Goal: Transaction & Acquisition: Purchase product/service

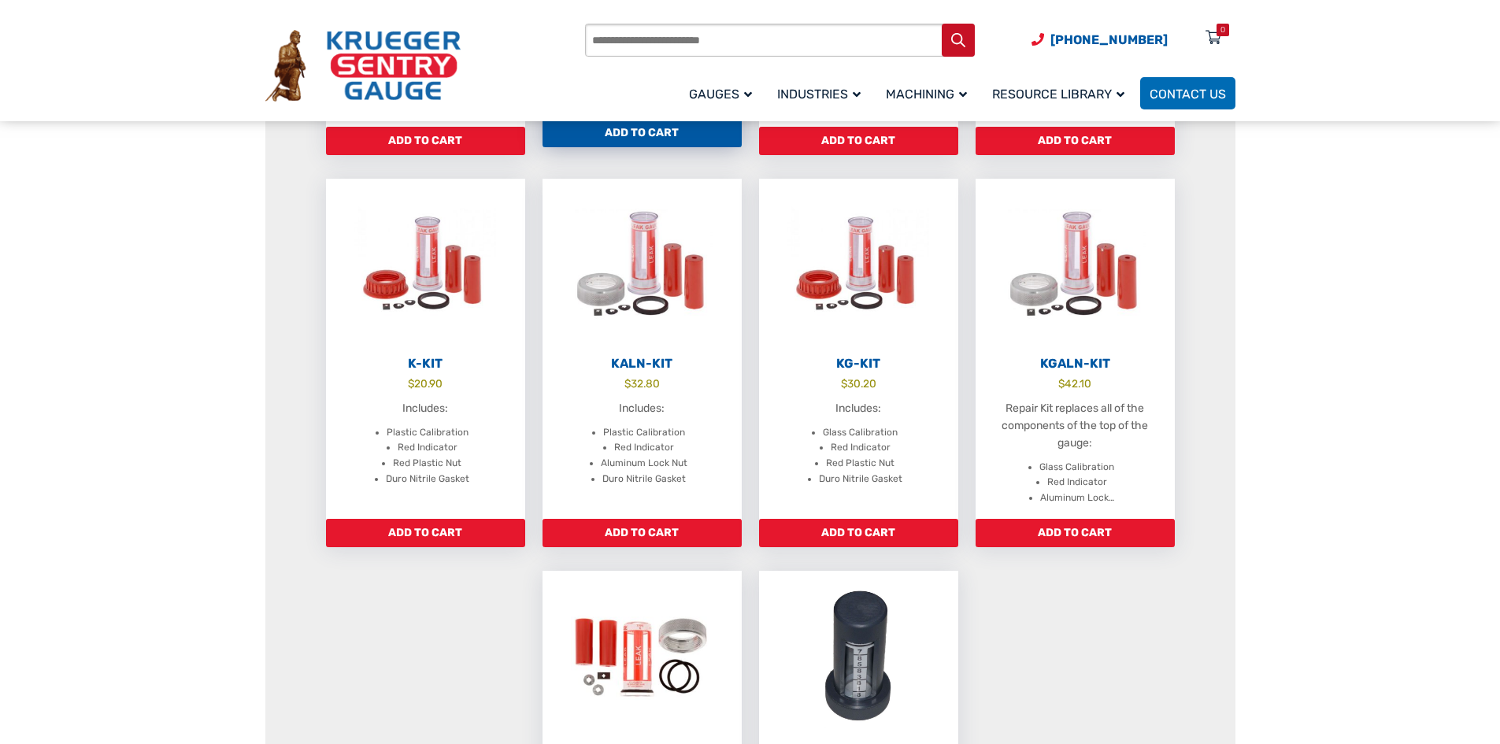
scroll to position [630, 0]
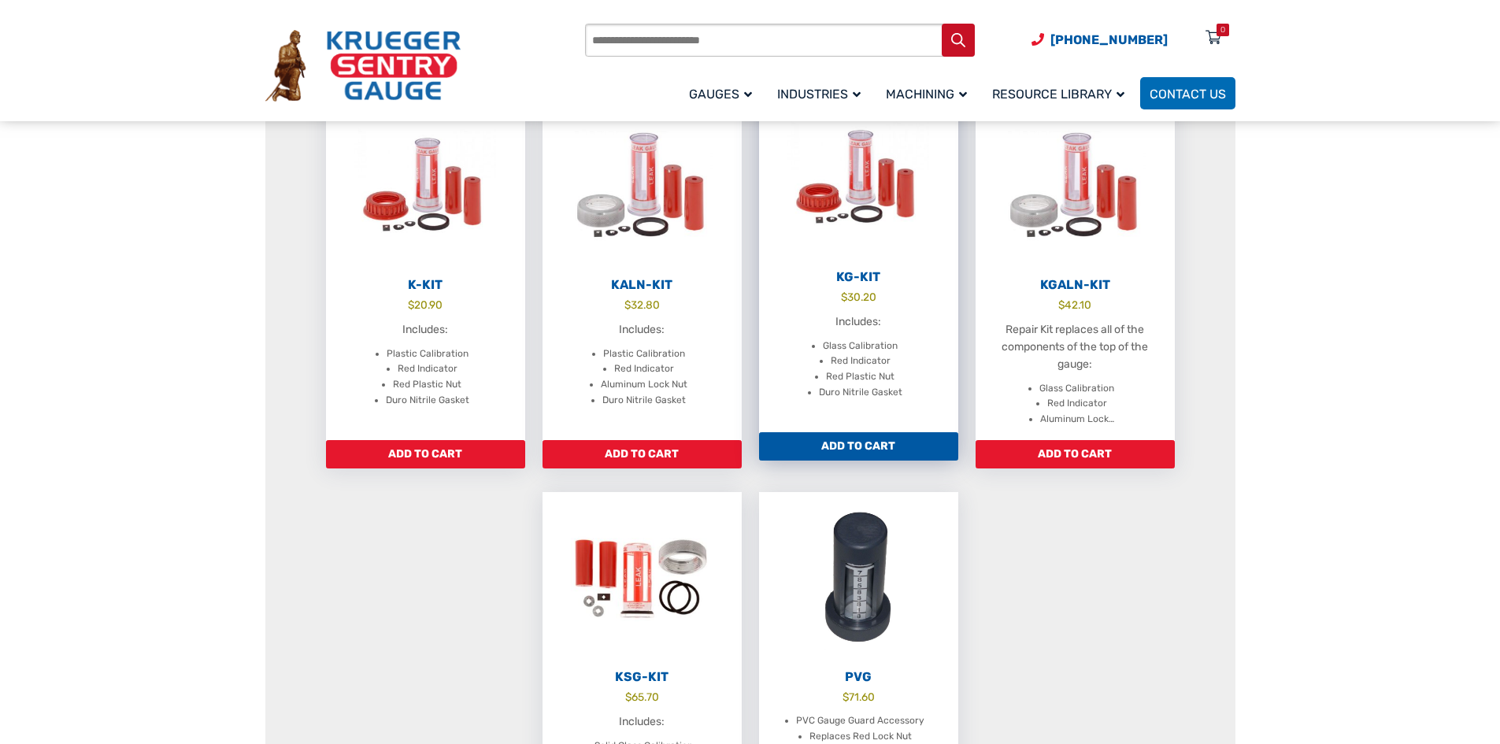
click at [887, 441] on link "Add to cart" at bounding box center [858, 446] width 199 height 28
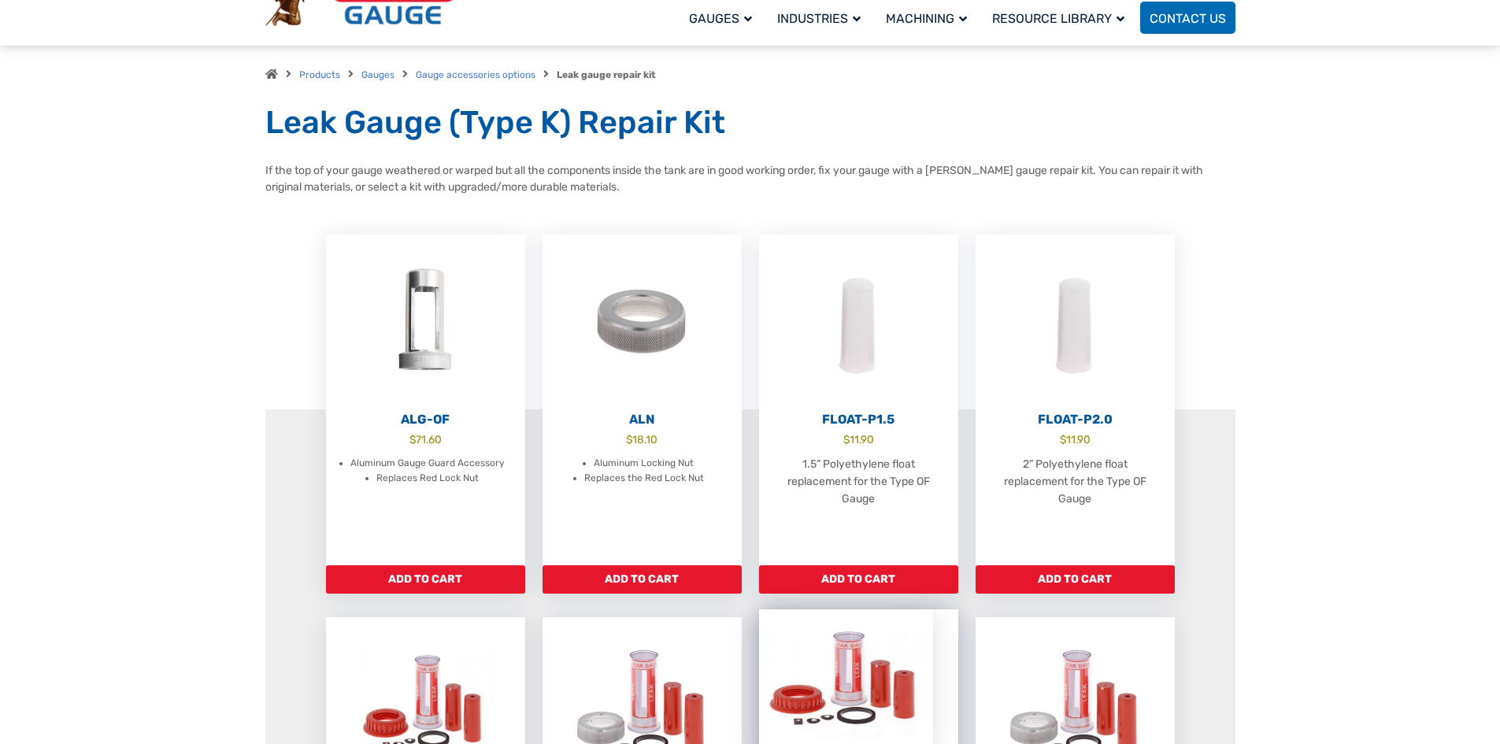
scroll to position [0, 0]
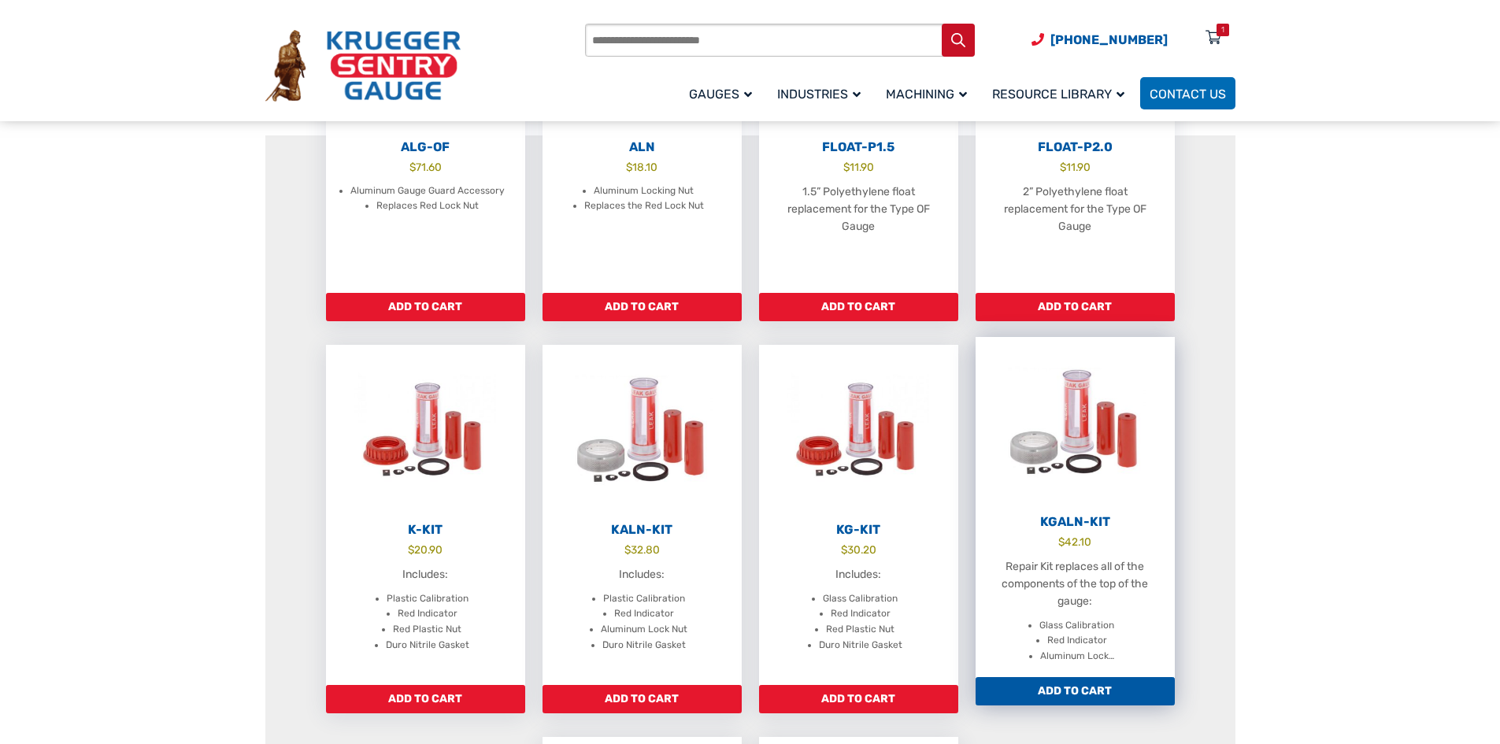
scroll to position [472, 0]
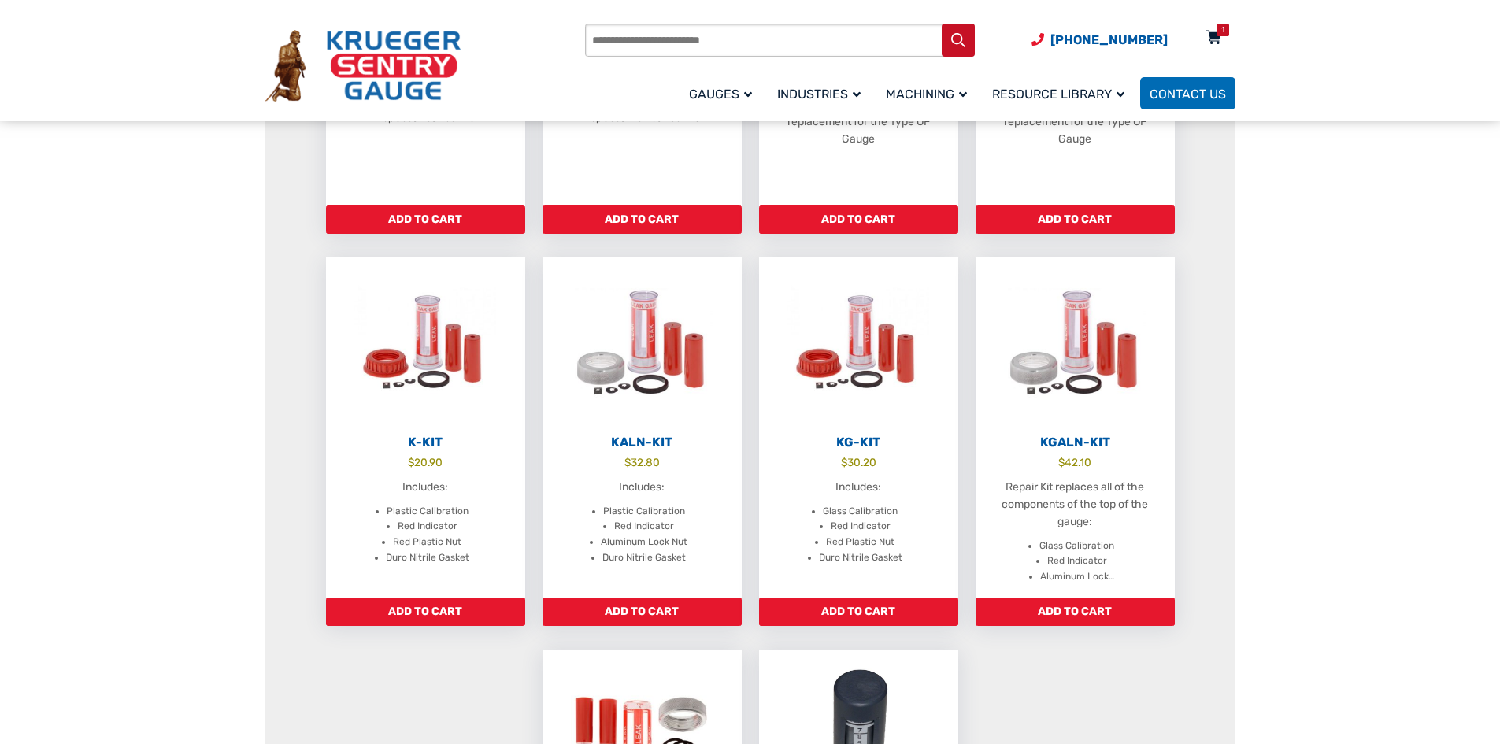
click at [1220, 30] on div "1" at bounding box center [1222, 30] width 13 height 13
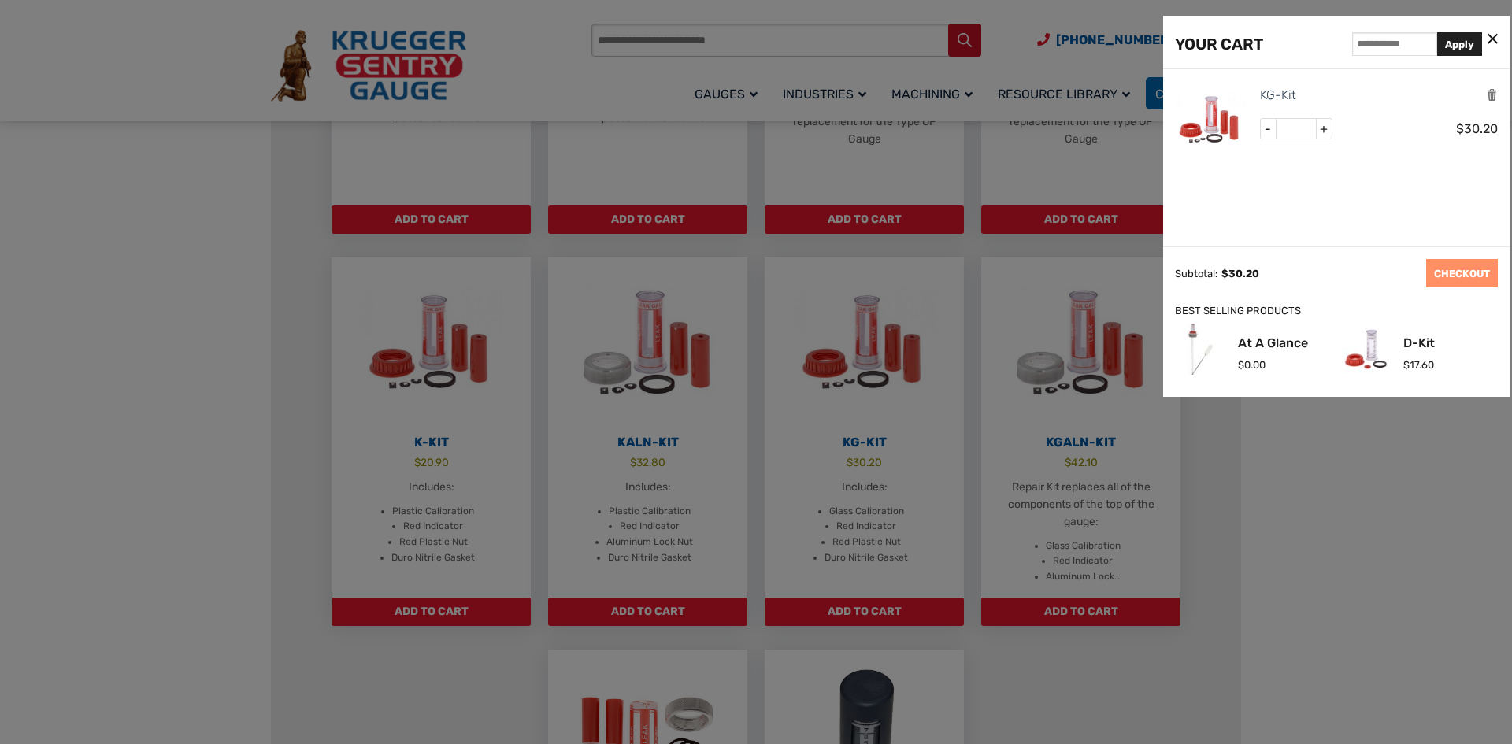
click at [1323, 130] on span "+" at bounding box center [1324, 129] width 16 height 20
type input "*"
click at [1381, 279] on button "Update Cart" at bounding box center [1379, 273] width 78 height 28
click at [1494, 39] on icon at bounding box center [1492, 39] width 10 height 17
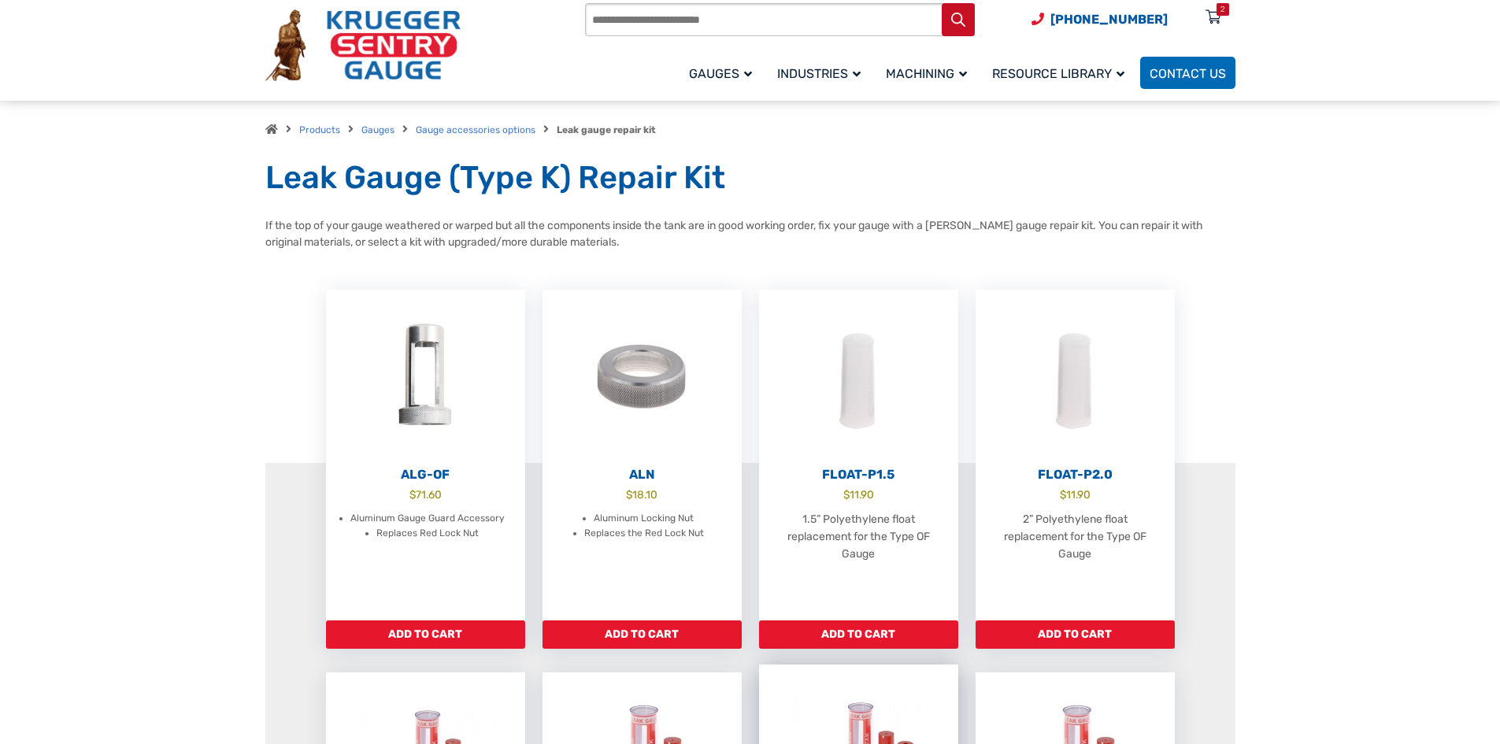
scroll to position [0, 0]
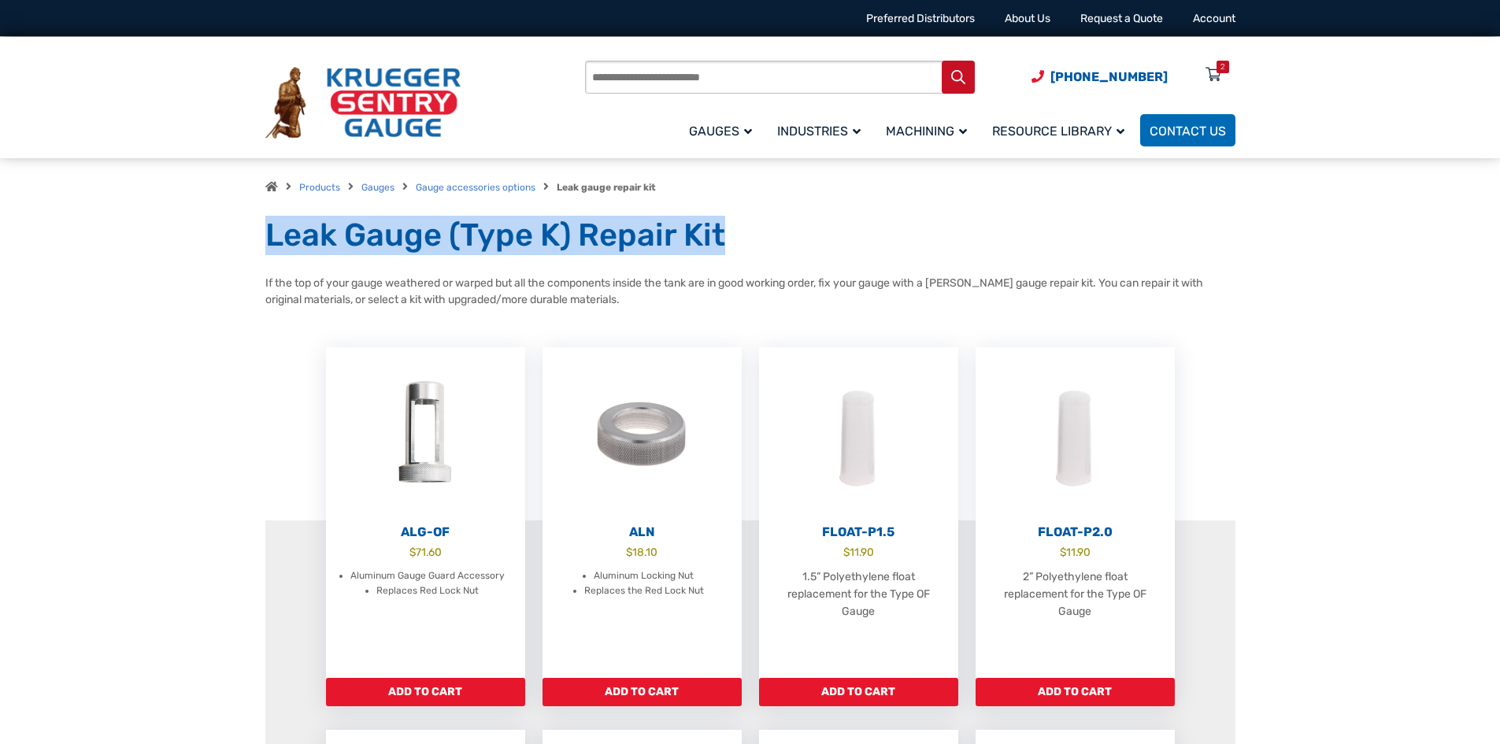
drag, startPoint x: 267, startPoint y: 232, endPoint x: 722, endPoint y: 242, distance: 455.2
click at [722, 242] on h1 "Leak Gauge (Type K) Repair Kit" at bounding box center [750, 235] width 970 height 39
copy h1 "Leak Gauge (Type K) Repair Kit"
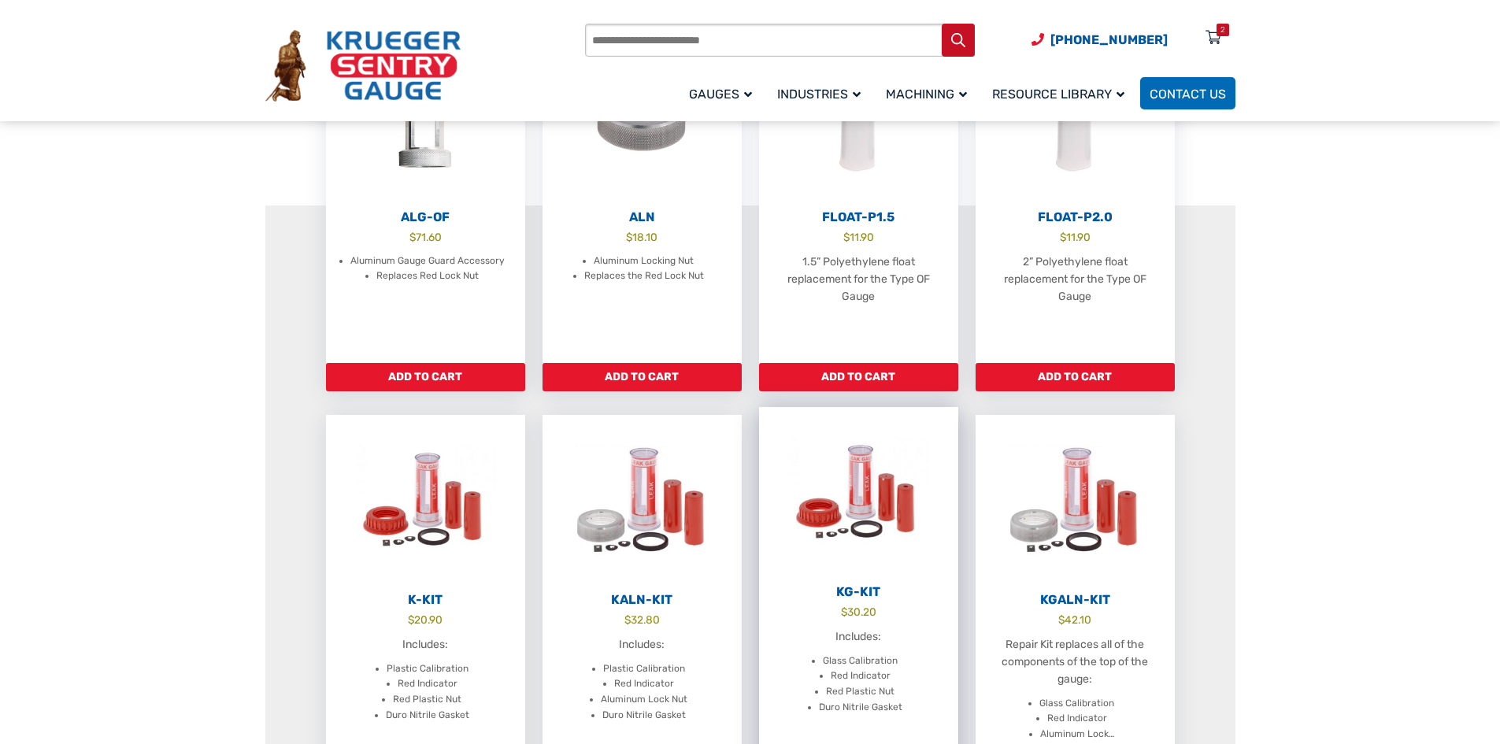
scroll to position [394, 0]
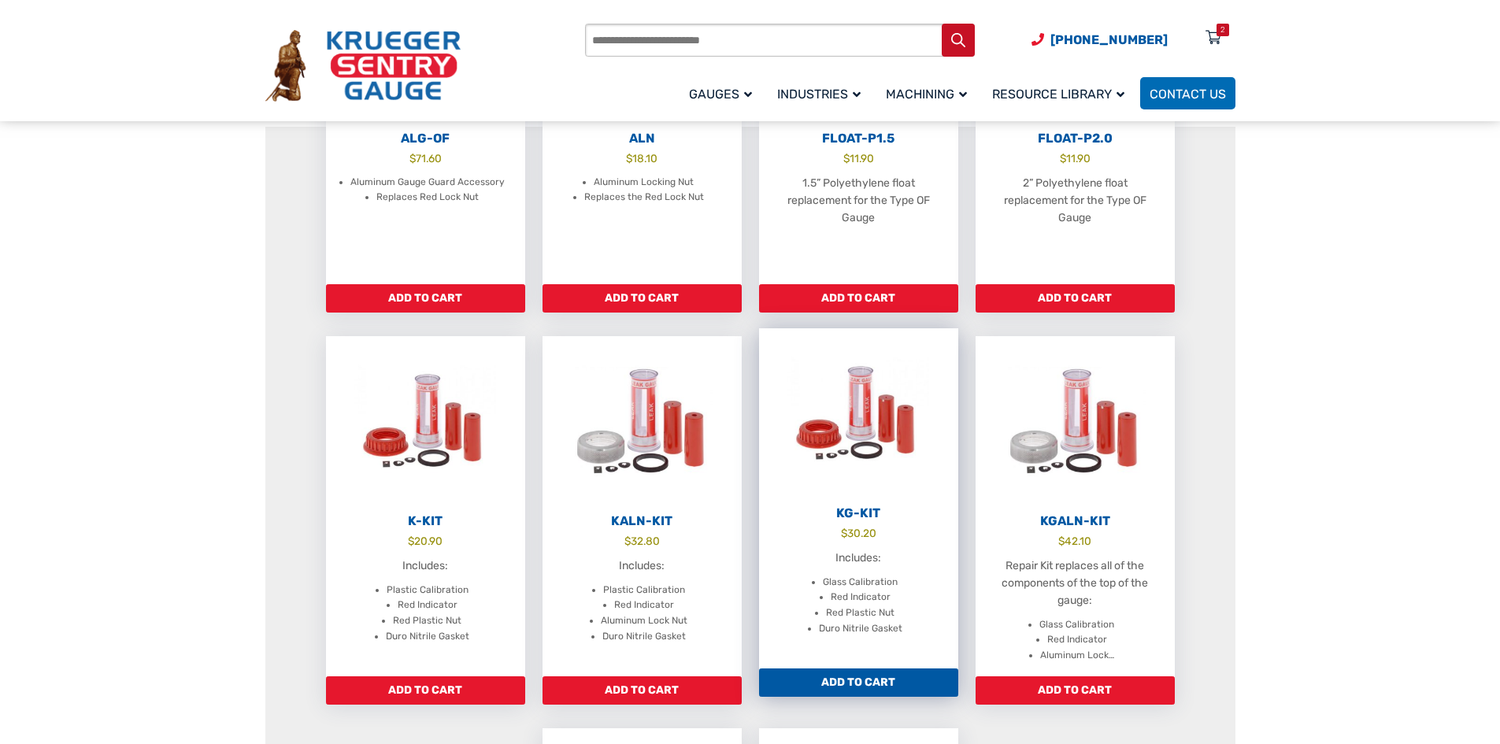
click at [860, 510] on h2 "KG-Kit" at bounding box center [858, 513] width 199 height 16
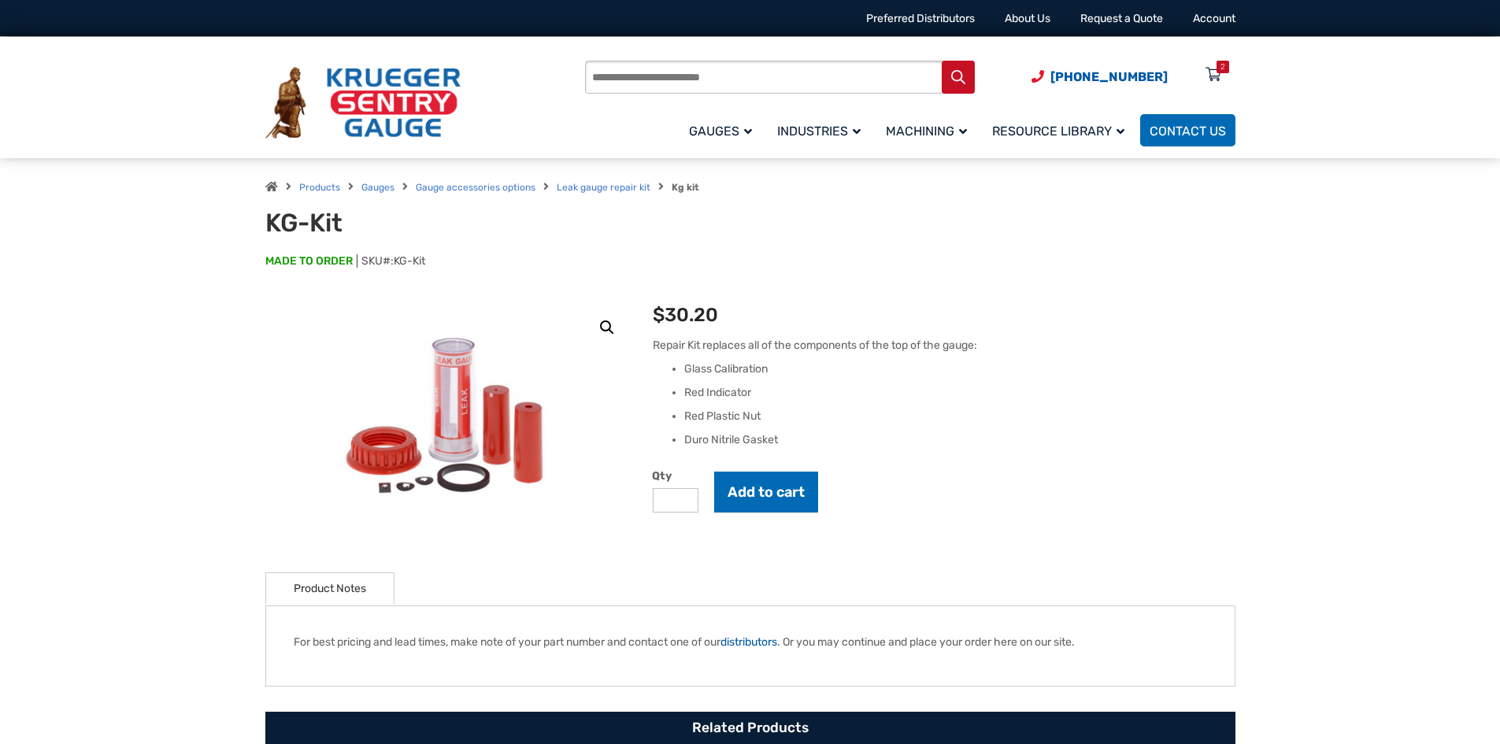
click at [425, 264] on span "KG-Kit" at bounding box center [409, 260] width 31 height 13
click at [431, 264] on p "MADE TO ORDER SKU#: KG-Kit" at bounding box center [750, 269] width 970 height 31
drag, startPoint x: 363, startPoint y: 258, endPoint x: 435, endPoint y: 263, distance: 71.8
click at [435, 263] on p "MADE TO ORDER SKU#: KG-Kit" at bounding box center [750, 269] width 970 height 31
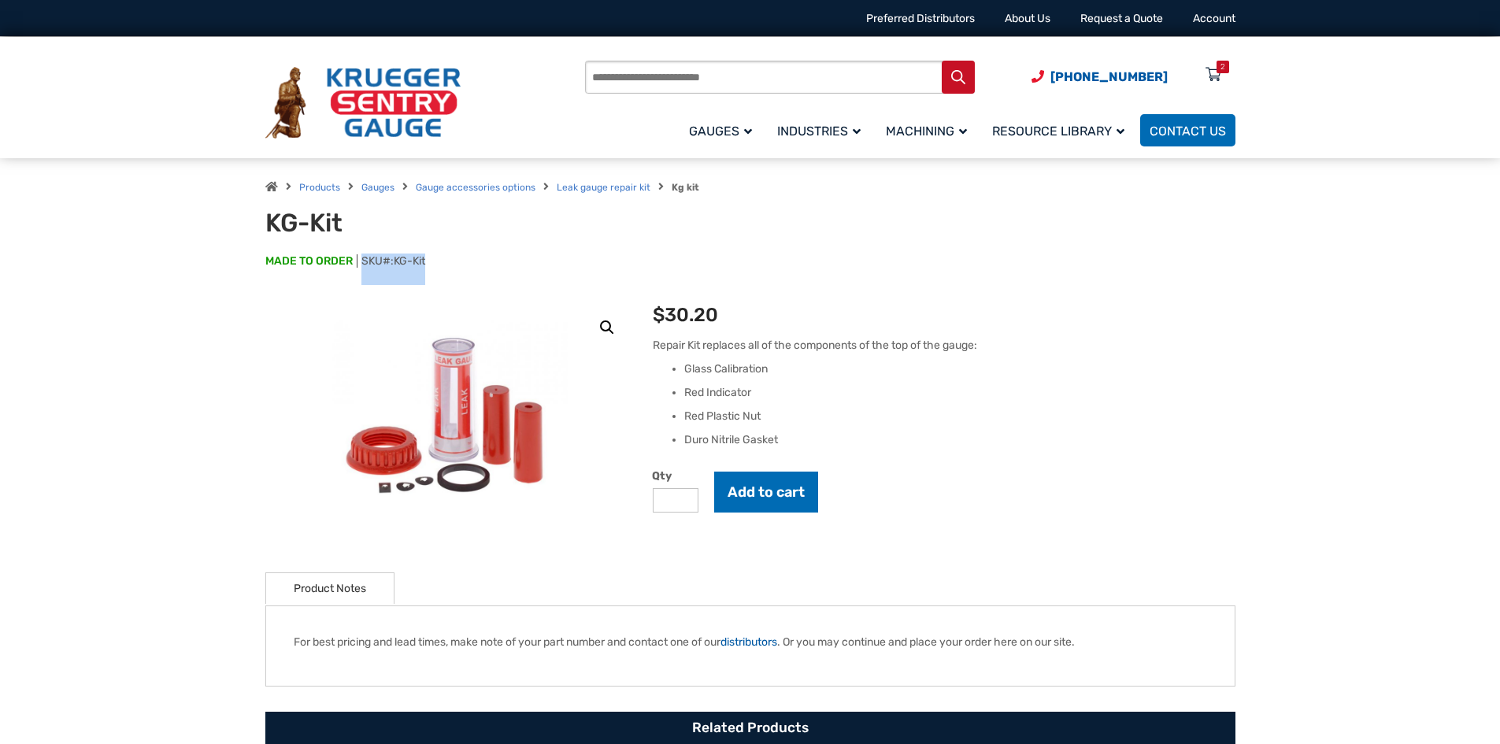
copy span "SKU#: KG-Kit"
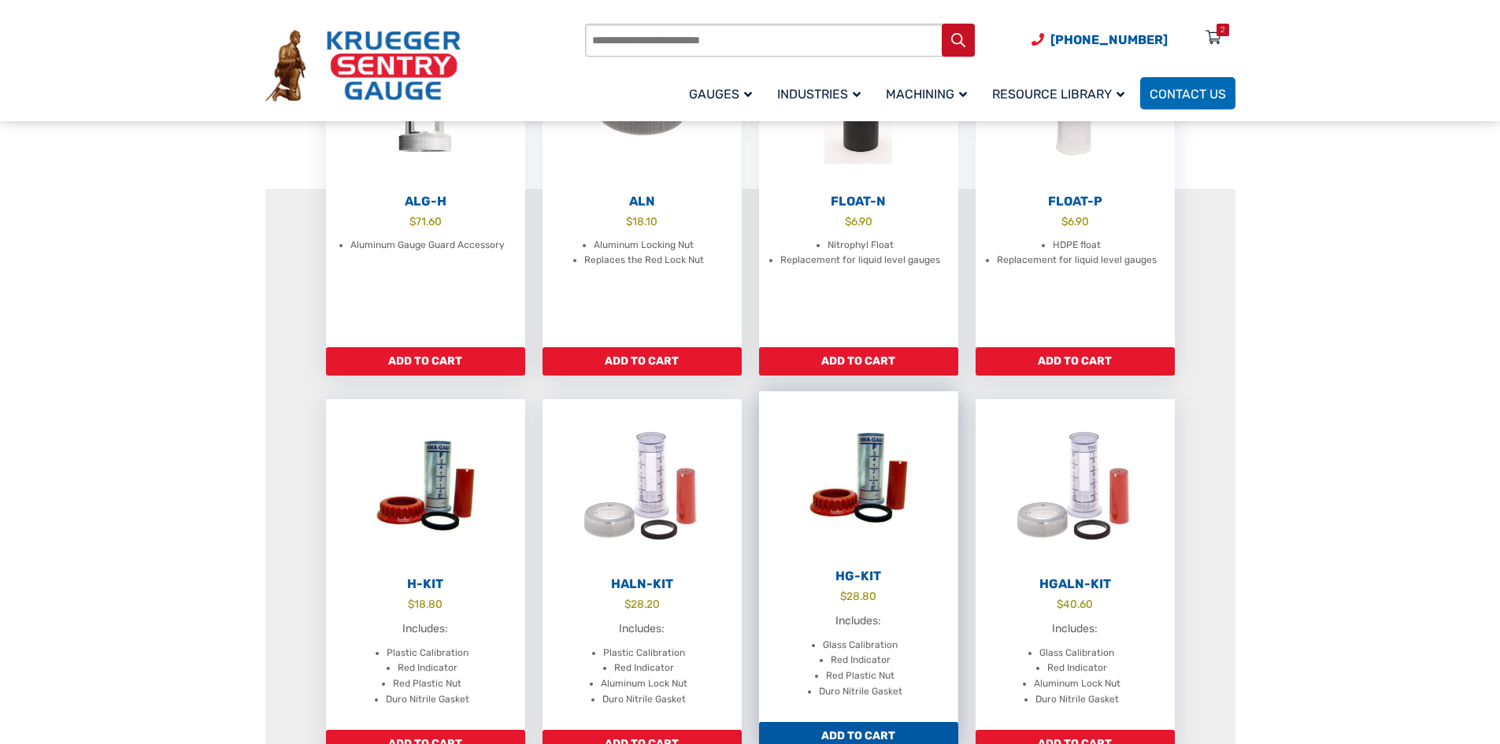
scroll to position [472, 0]
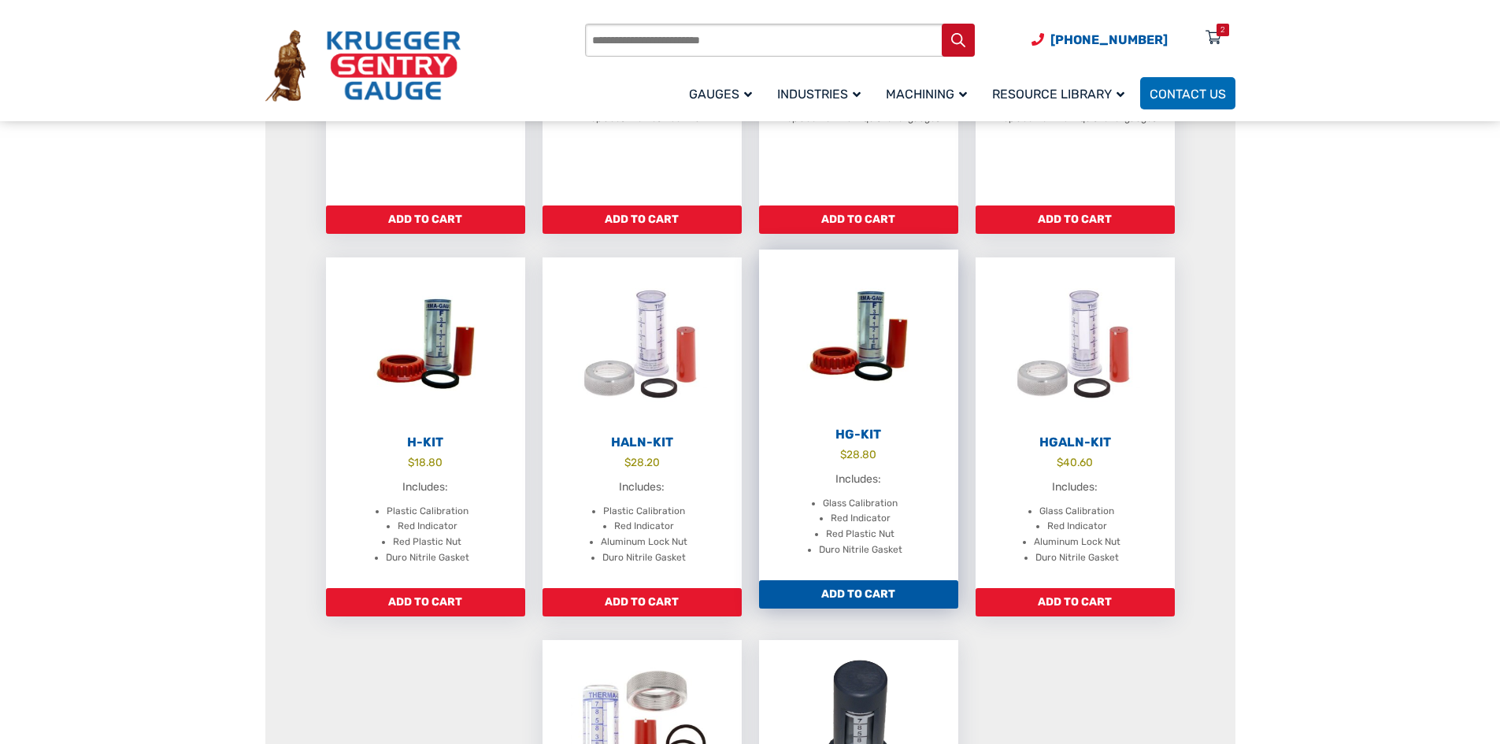
click at [864, 432] on h2 "HG-Kit" at bounding box center [858, 435] width 199 height 16
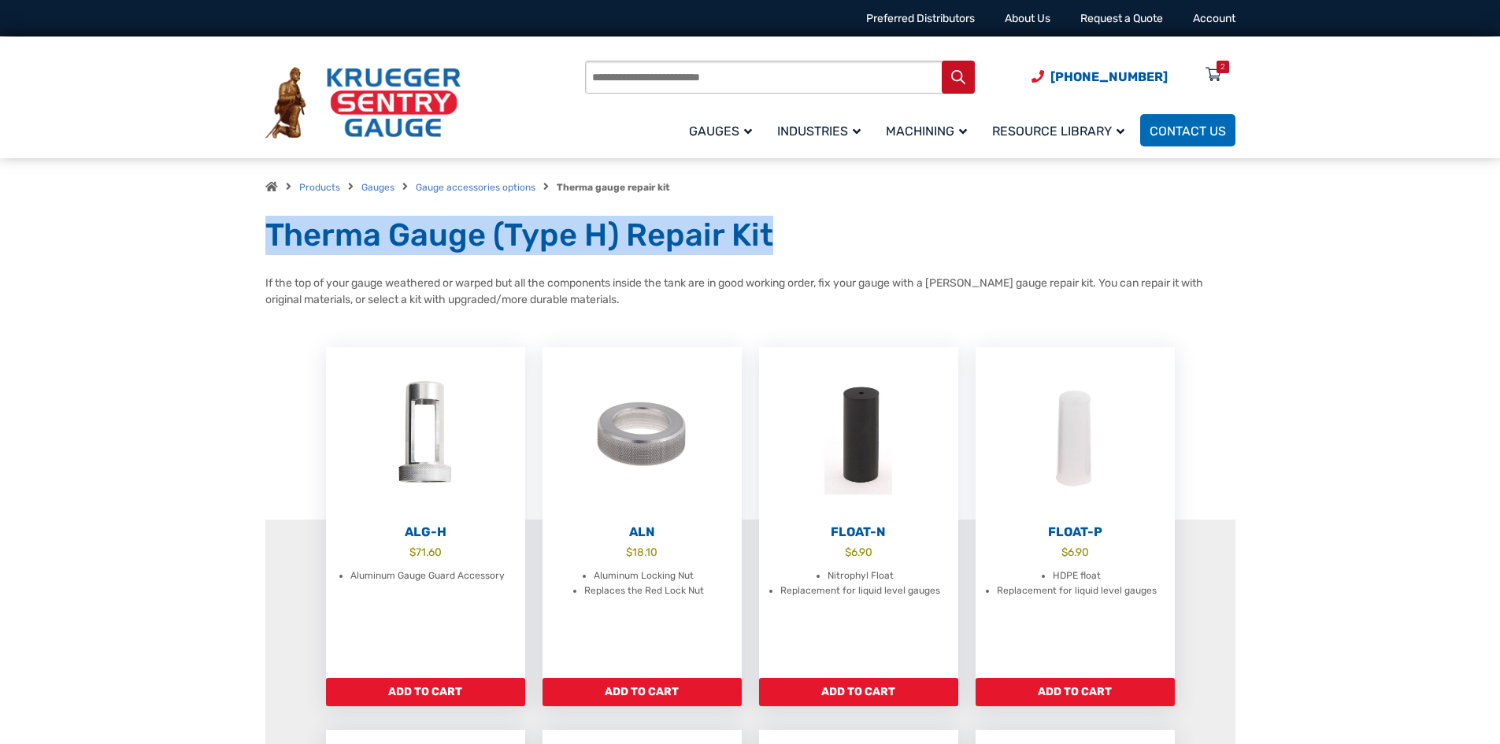
drag, startPoint x: 265, startPoint y: 233, endPoint x: 768, endPoint y: 244, distance: 503.2
click at [768, 244] on h1 "Therma Gauge (Type H) Repair Kit" at bounding box center [750, 235] width 970 height 39
copy h1 "Therma Gauge (Type H) Repair Kit"
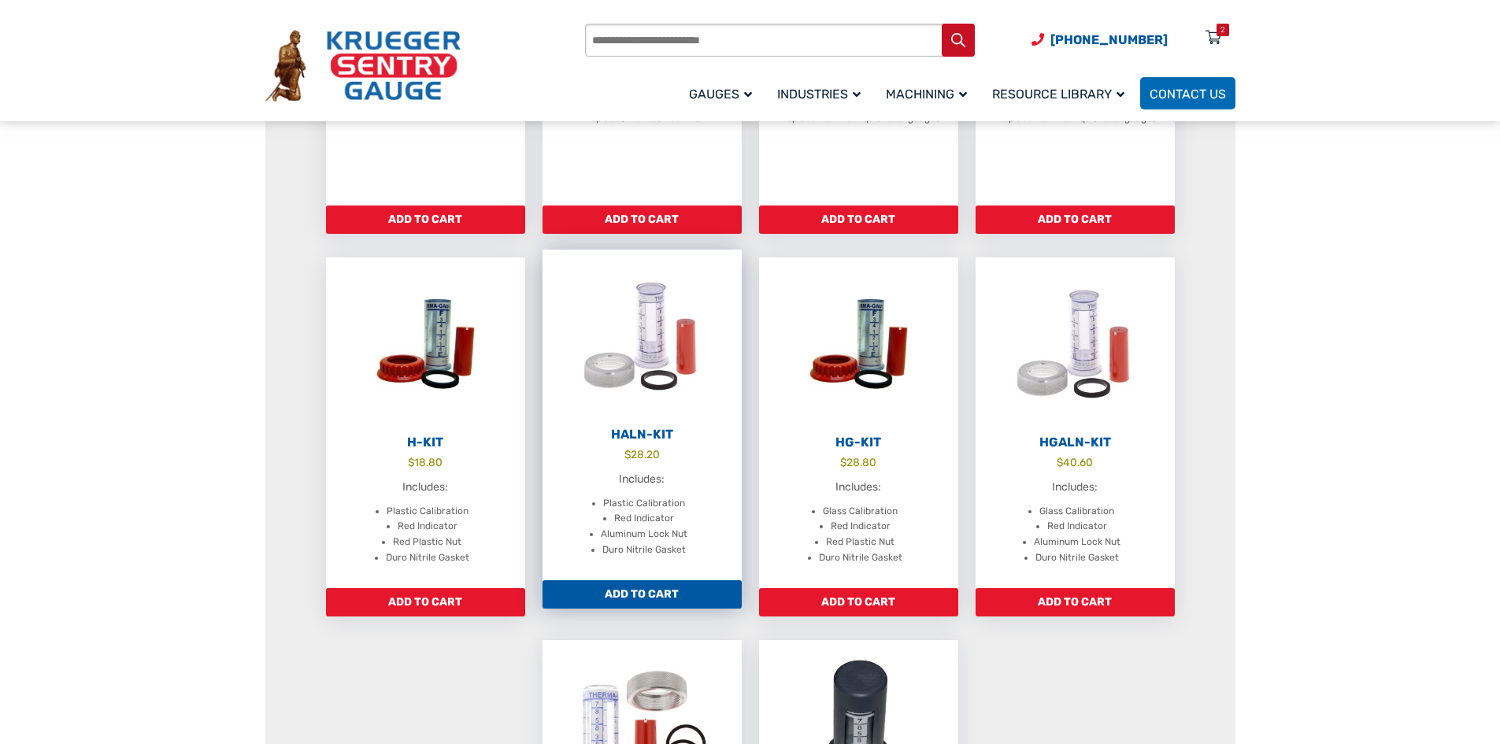
scroll to position [551, 0]
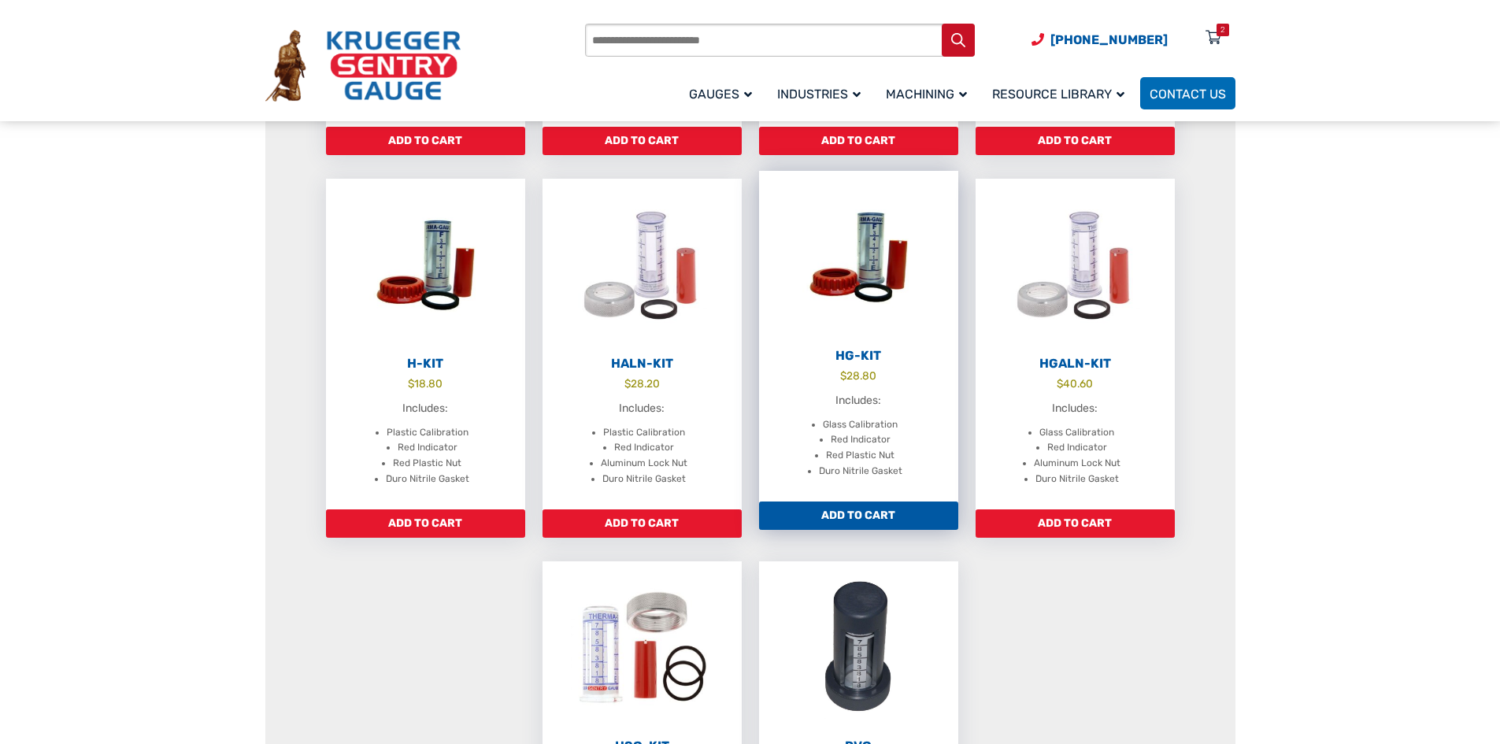
click at [843, 354] on h2 "HG-Kit" at bounding box center [858, 356] width 199 height 16
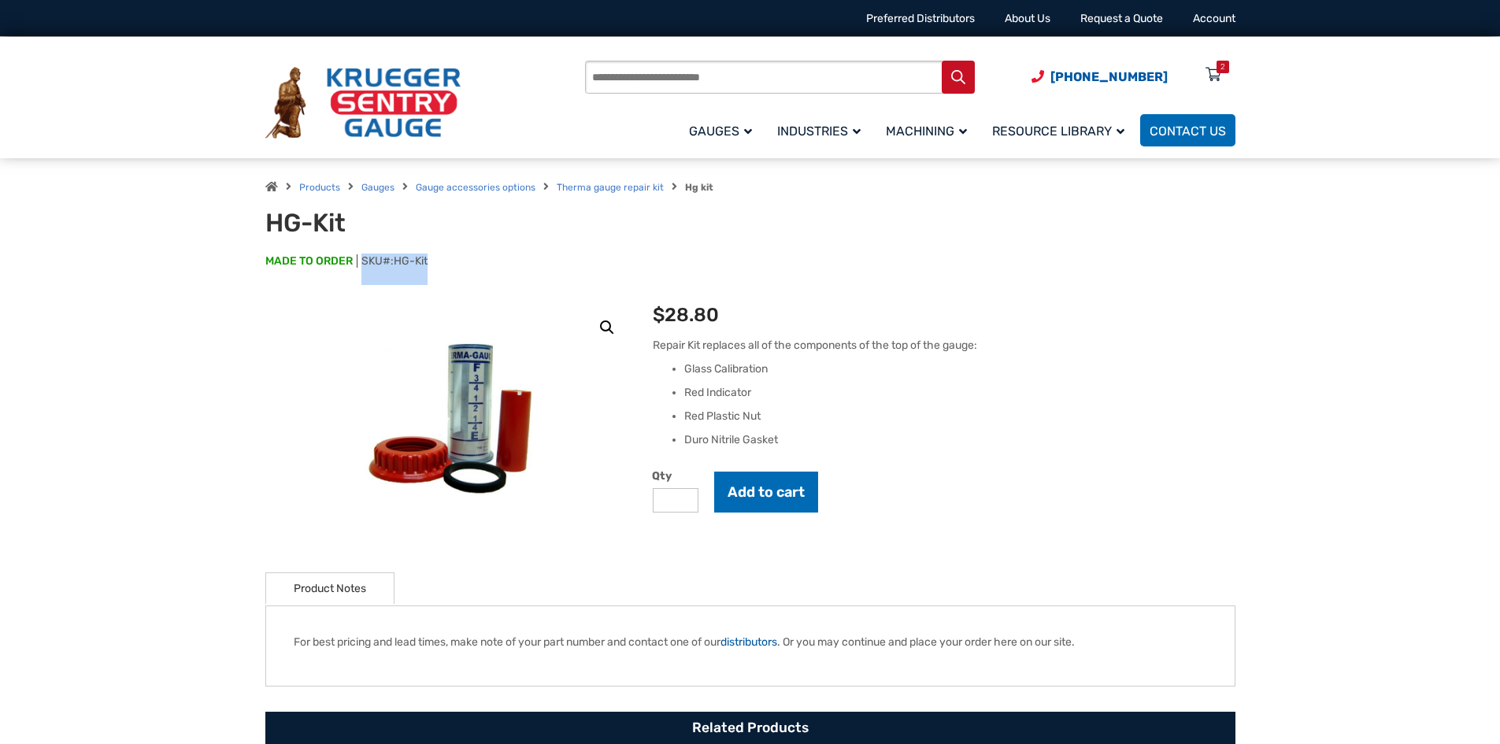
drag, startPoint x: 361, startPoint y: 261, endPoint x: 431, endPoint y: 266, distance: 70.3
click at [431, 266] on p "MADE TO ORDER SKU#: HG-Kit" at bounding box center [750, 269] width 970 height 31
copy span "SKU#: HG-Kit"
click at [786, 497] on button "Add to cart" at bounding box center [766, 492] width 104 height 41
click at [1216, 75] on icon at bounding box center [1213, 75] width 16 height 25
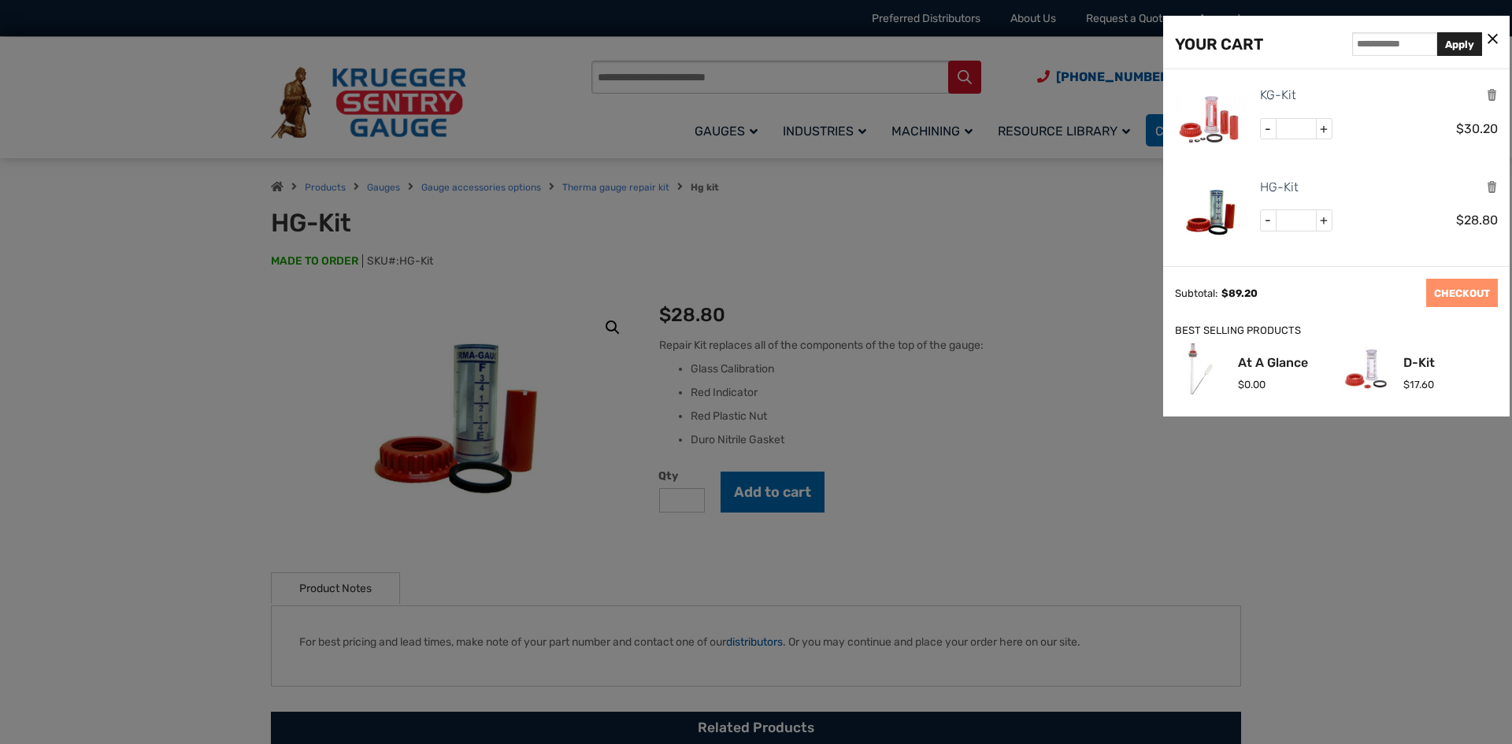
click at [1321, 221] on span "+" at bounding box center [1324, 220] width 16 height 20
type input "*"
click at [1385, 292] on button "Update Cart" at bounding box center [1379, 293] width 78 height 28
click at [1442, 299] on link "CHECKOUT" at bounding box center [1462, 293] width 72 height 28
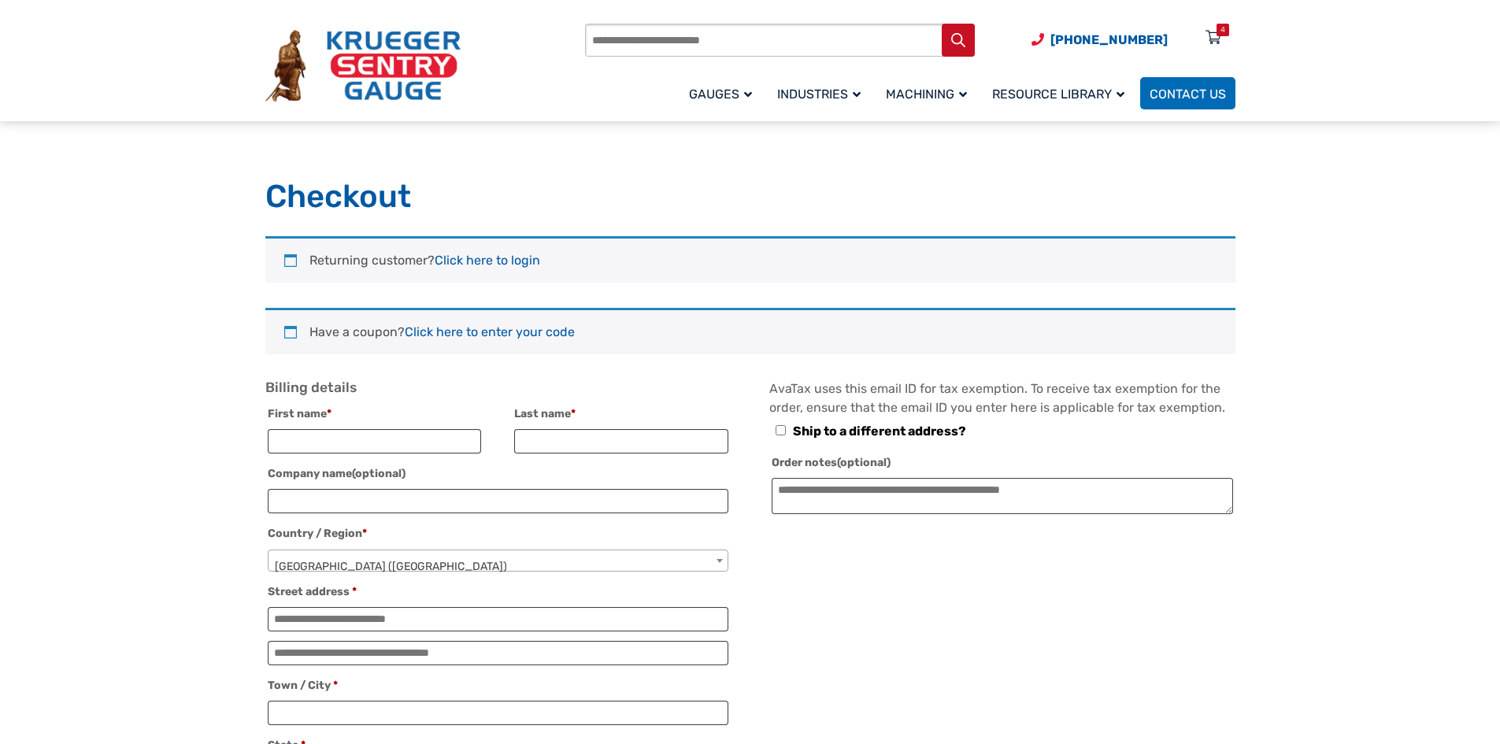
select select "**"
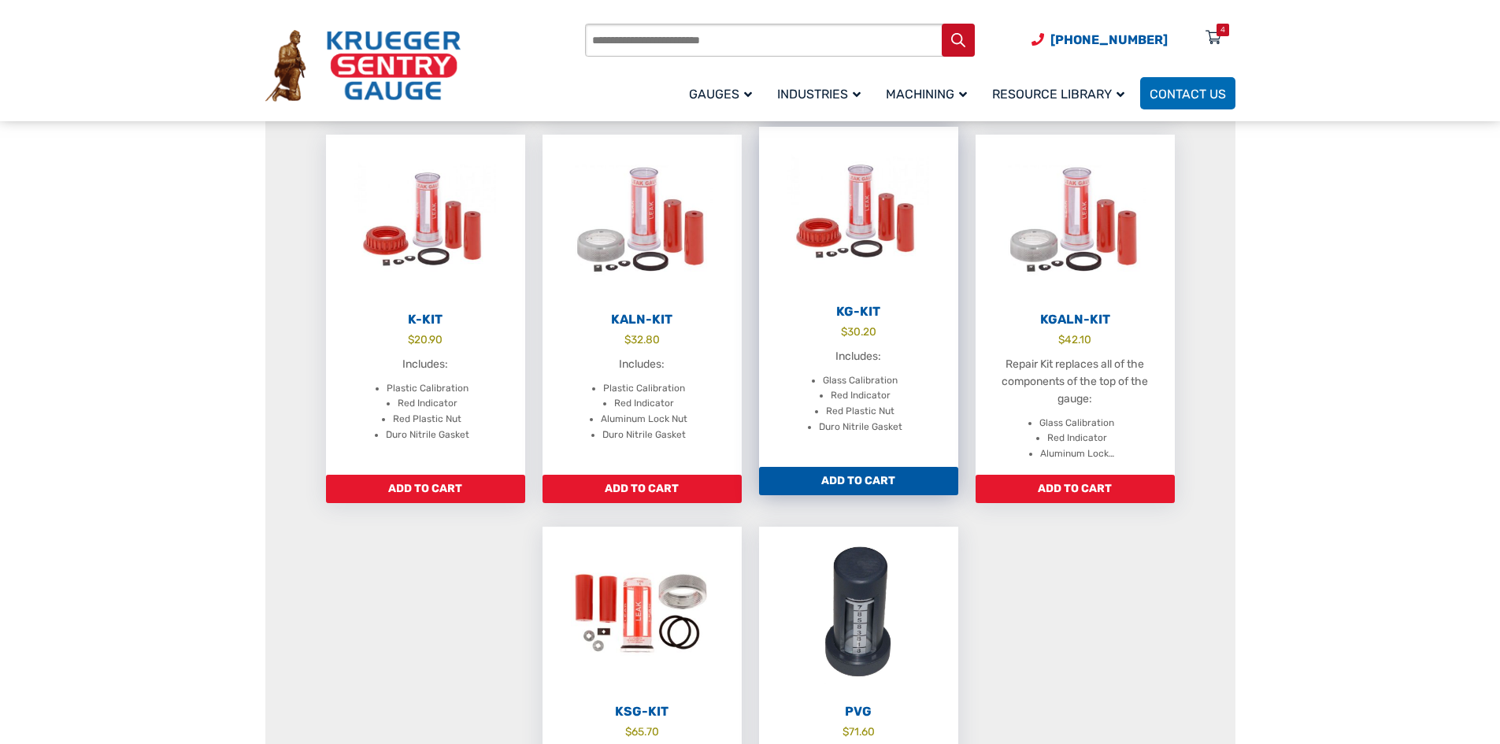
scroll to position [630, 0]
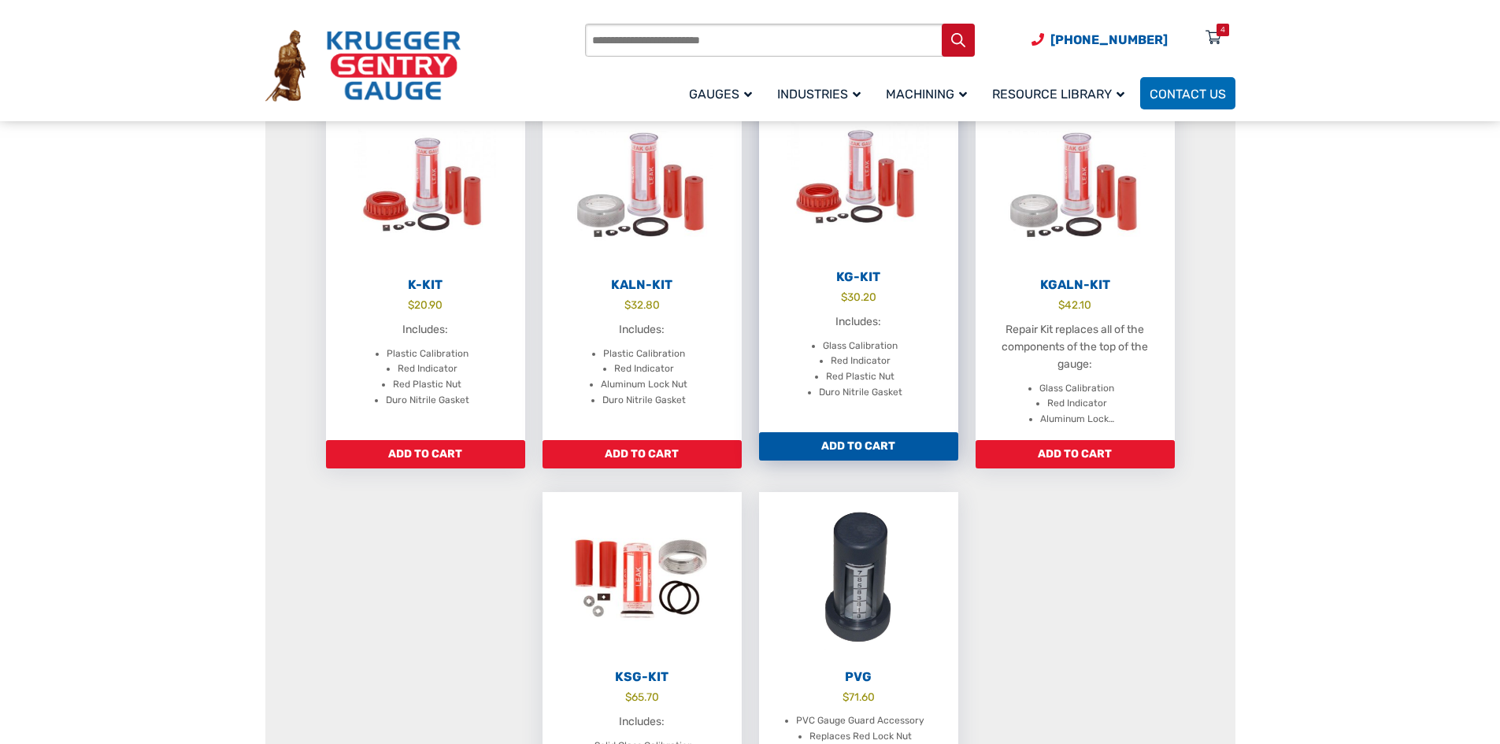
click at [857, 276] on h2 "KG-Kit" at bounding box center [858, 277] width 199 height 16
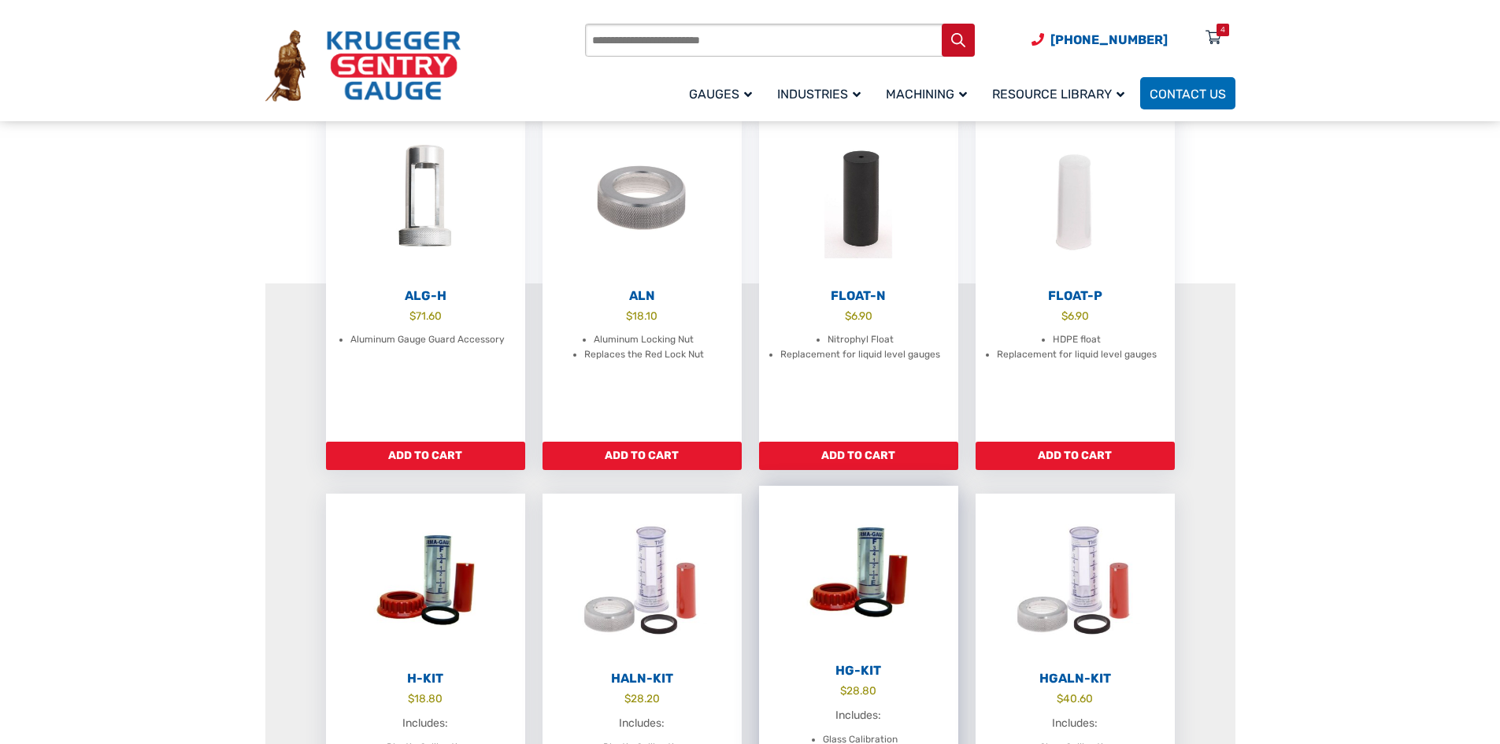
scroll to position [394, 0]
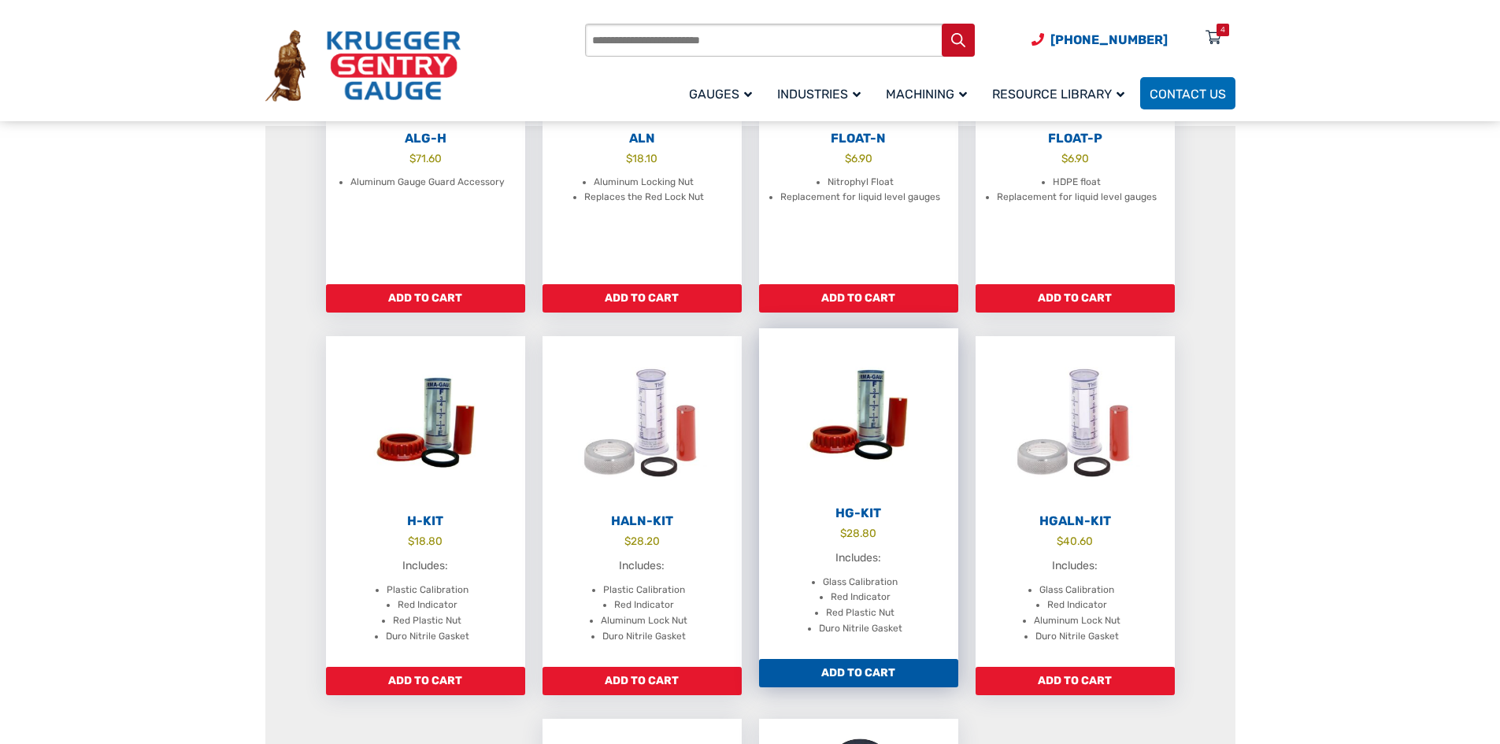
click at [850, 516] on h2 "HG-Kit" at bounding box center [858, 513] width 199 height 16
